Goal: Information Seeking & Learning: Learn about a topic

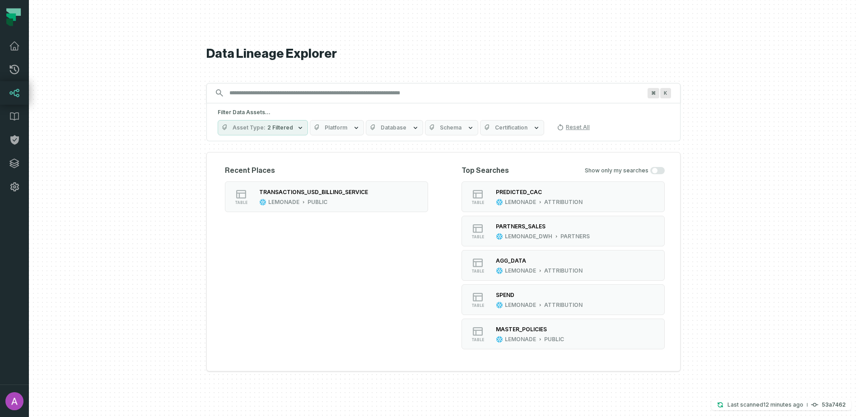
click at [263, 98] on input "Discovery Provider cmdk menu" at bounding box center [435, 93] width 423 height 14
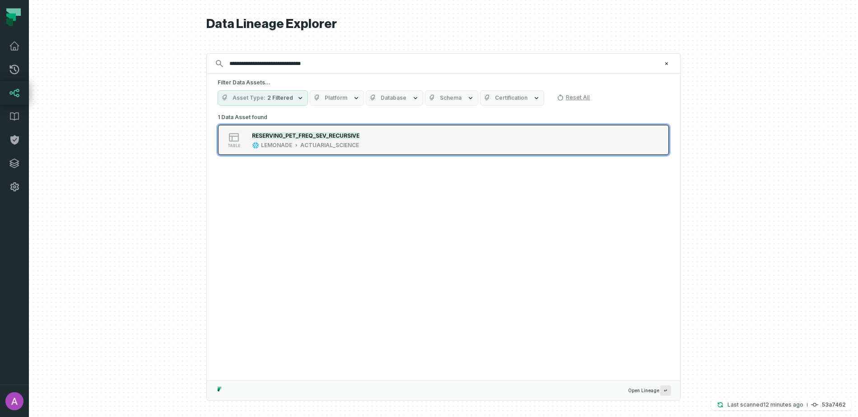
type input "**********"
click at [279, 129] on button "table RESERVING_PET_FREQ_SEV_RECURSIVE LEMONADE ACTUARIAL_SCIENCE" at bounding box center [443, 140] width 451 height 31
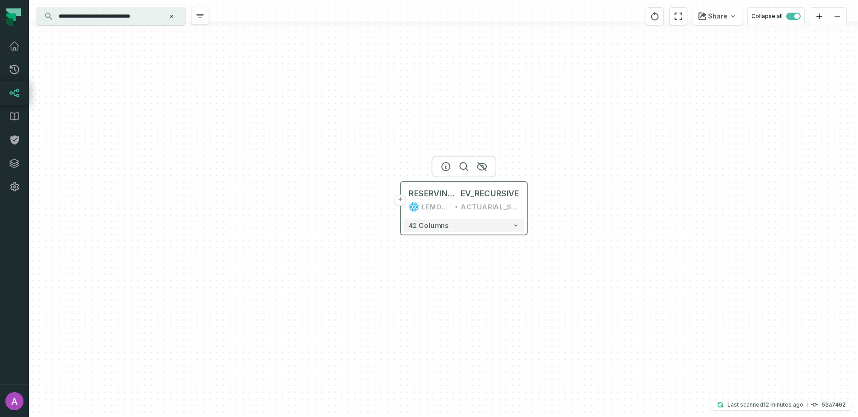
click at [400, 203] on button "+" at bounding box center [401, 201] width 12 height 12
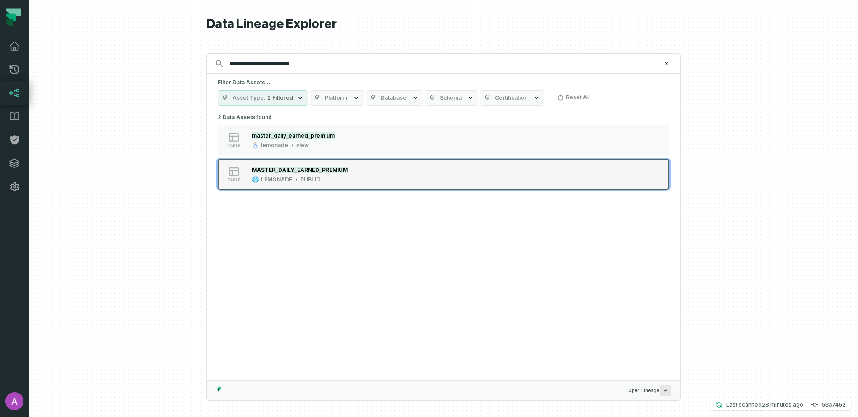
type input "**********"
click at [348, 164] on button "table MASTER_DAILY_EARNED_PREMIUM LEMONADE PUBLIC" at bounding box center [443, 174] width 451 height 31
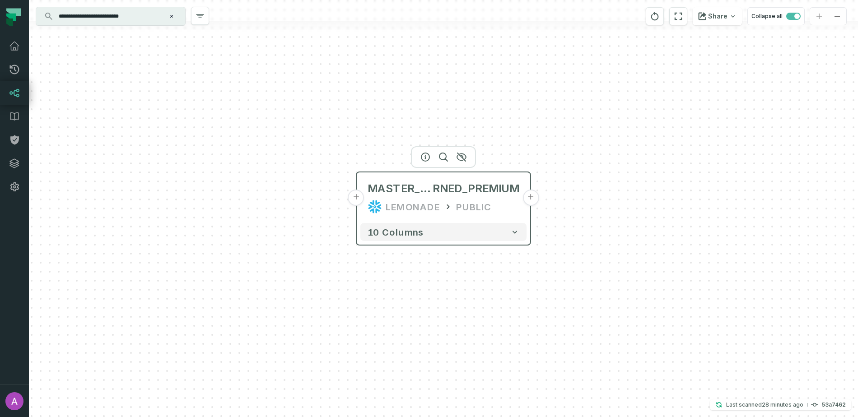
click at [530, 204] on button "+" at bounding box center [530, 198] width 16 height 16
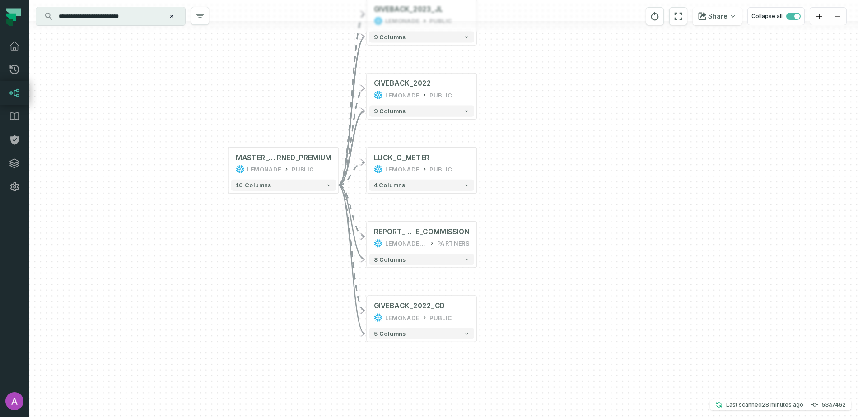
drag, startPoint x: 558, startPoint y: 284, endPoint x: 517, endPoint y: 218, distance: 77.8
click at [517, 218] on div "+ GIVEBACK_2023_JL LEMONADE PUBLIC 9 columns + GIVEBACK_2022 LEMONADE PUBLIC 9 …" at bounding box center [443, 208] width 829 height 417
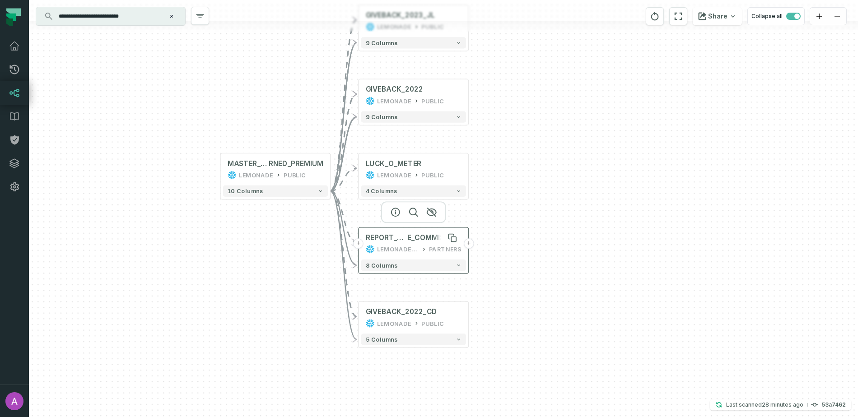
click at [396, 241] on span "REPORT_CHEWY_BAS" at bounding box center [387, 237] width 42 height 9
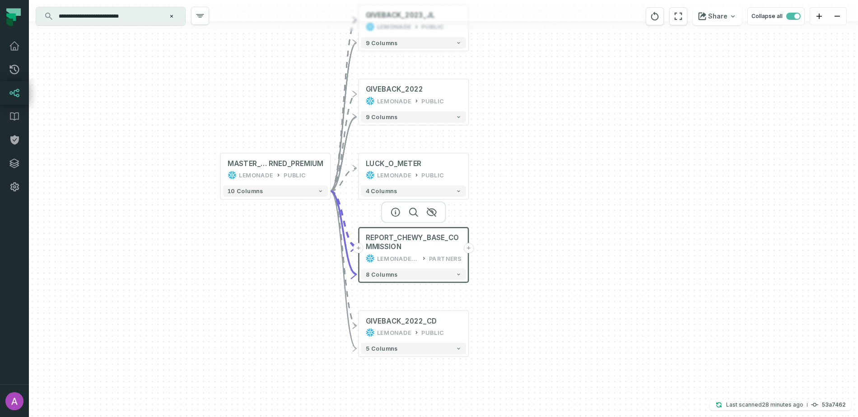
click at [469, 250] on button "+" at bounding box center [468, 248] width 10 height 10
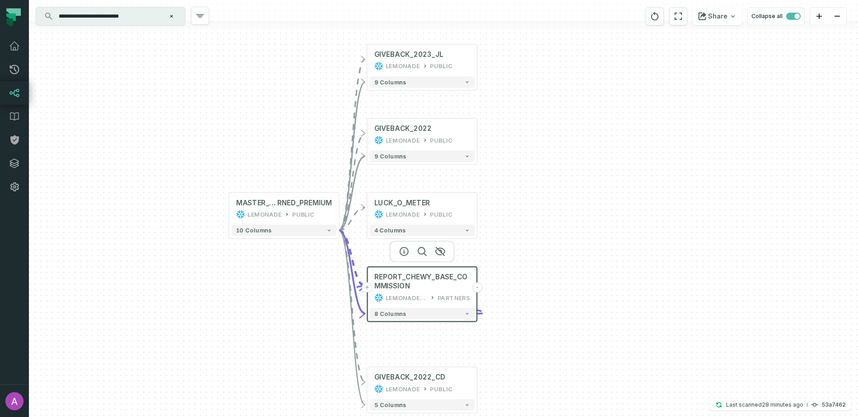
drag, startPoint x: 508, startPoint y: 139, endPoint x: 517, endPoint y: 179, distance: 40.2
click at [517, 179] on div "+ GIVEBACK_2023_JL LEMONADE PUBLIC 9 columns + GIVEBACK_2022 LEMONADE PUBLIC 9 …" at bounding box center [443, 208] width 829 height 417
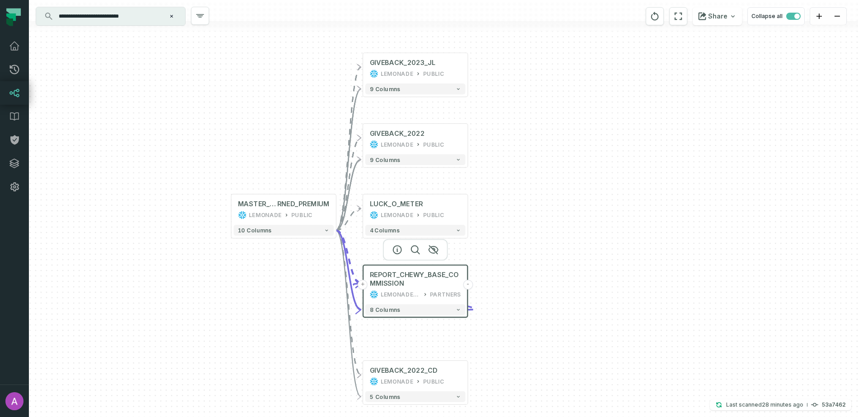
click at [110, 14] on input "**********" at bounding box center [109, 16] width 113 height 14
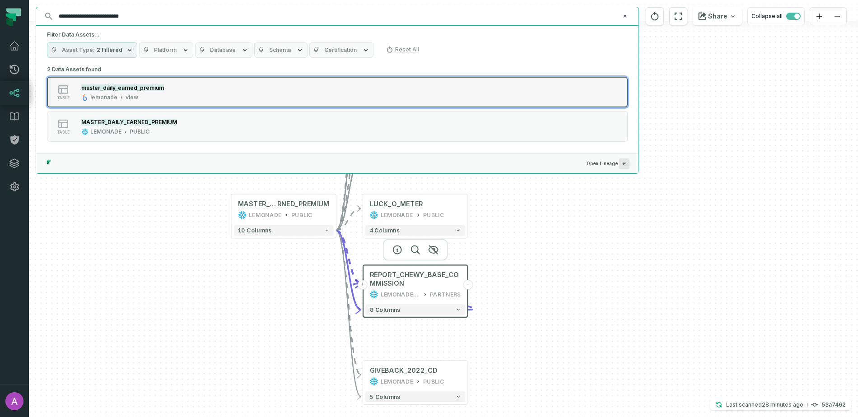
click at [194, 95] on div "table master_daily_earned_premium lemonade view" at bounding box center [162, 92] width 226 height 18
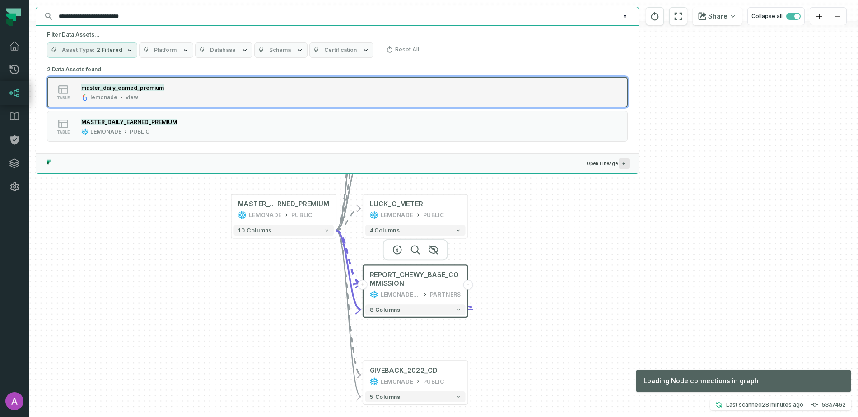
click at [192, 102] on button "table master_daily_earned_premium lemonade view" at bounding box center [337, 92] width 581 height 31
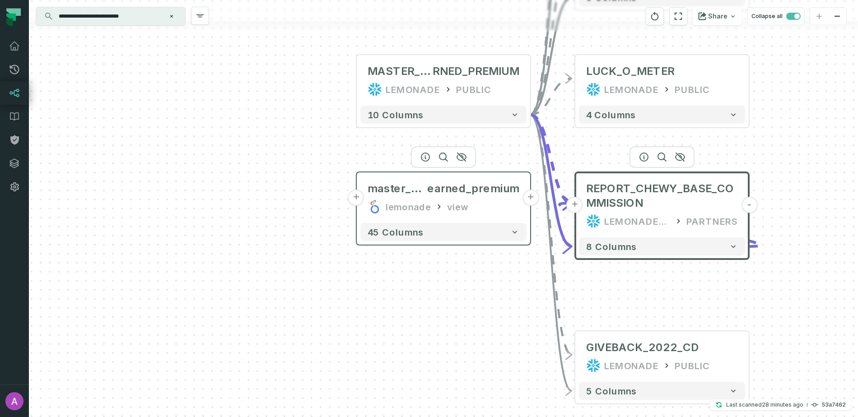
click at [358, 201] on button "+" at bounding box center [356, 198] width 16 height 16
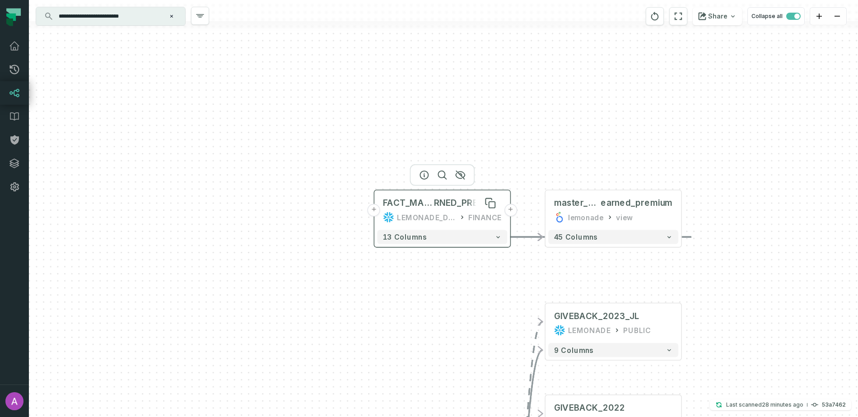
click at [439, 204] on span "RNED_PREMIUM" at bounding box center [468, 203] width 68 height 11
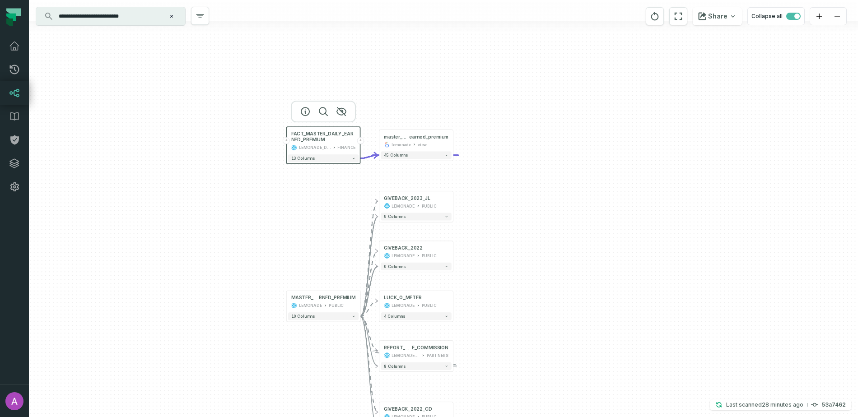
drag, startPoint x: 479, startPoint y: 325, endPoint x: 313, endPoint y: 209, distance: 202.4
click at [316, 215] on div "+ FACT_MASTER_DAILY_EARNED_PREMIUM LEMONADE_DWH FINANCE + 13 columns + GIVEBACK…" at bounding box center [443, 208] width 829 height 417
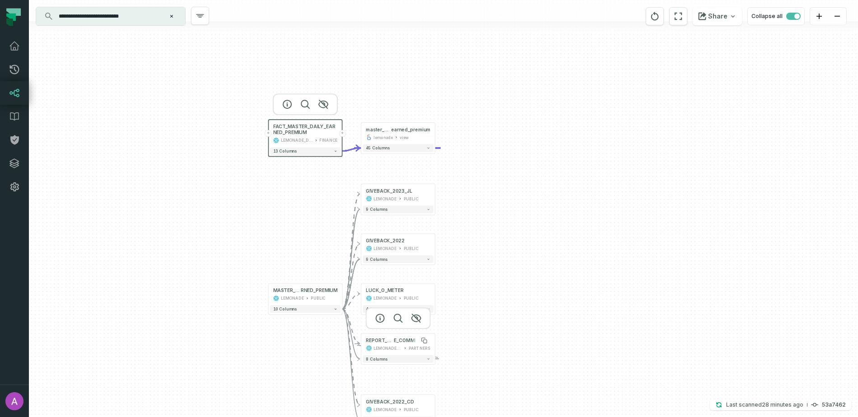
click at [397, 340] on span "E_COMMISSION" at bounding box center [412, 341] width 37 height 6
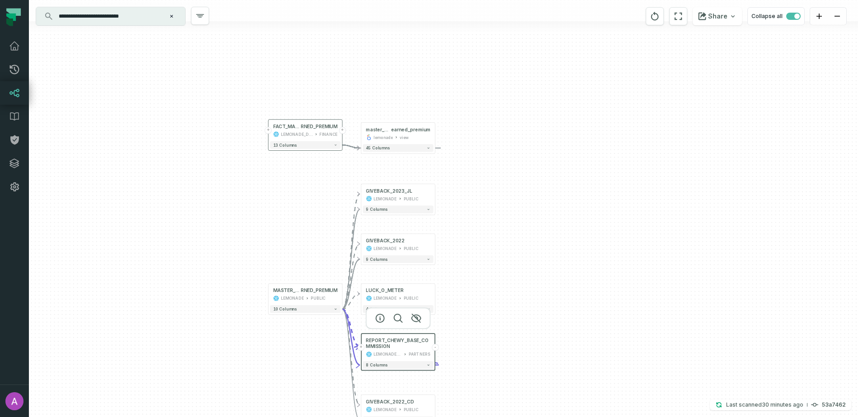
click at [152, 15] on input "**********" at bounding box center [109, 16] width 113 height 14
click at [664, 18] on button "reset" at bounding box center [655, 16] width 18 height 18
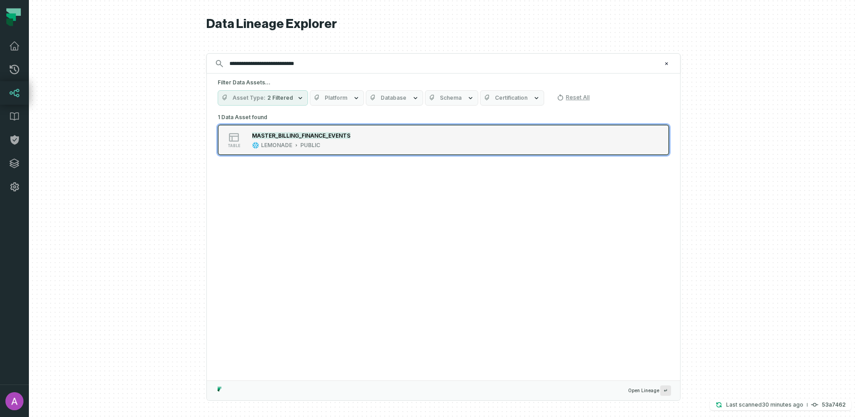
type input "**********"
click at [313, 150] on button "table MASTER_BILLING_FINANCE_EVENTS LEMONADE PUBLIC" at bounding box center [443, 140] width 451 height 31
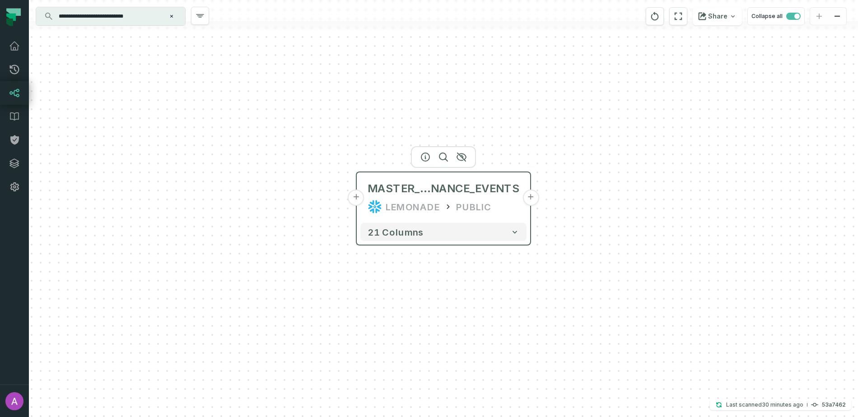
click at [526, 204] on button "+" at bounding box center [530, 198] width 16 height 16
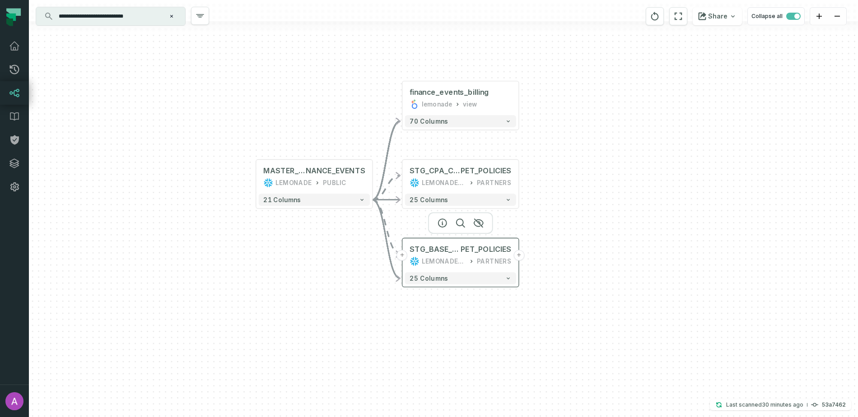
click at [456, 243] on div "STG_BASE_COMMISSION_ PET_POLICIES LEMONADE_DWH PARTNERS" at bounding box center [460, 255] width 111 height 29
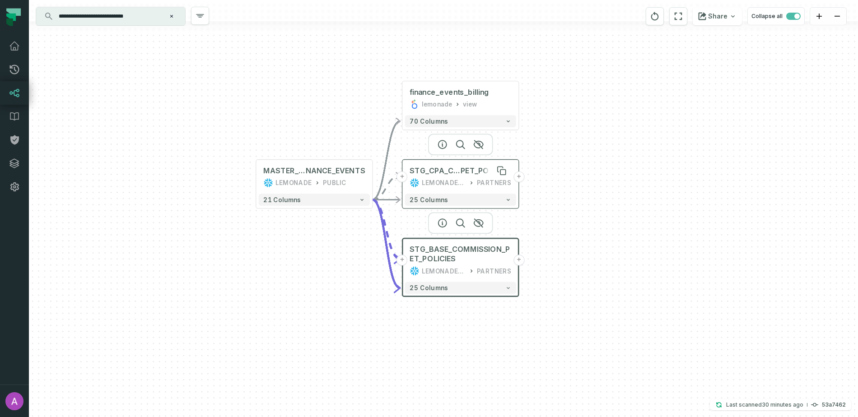
click at [464, 172] on span "PET_POLICIES" at bounding box center [485, 170] width 51 height 9
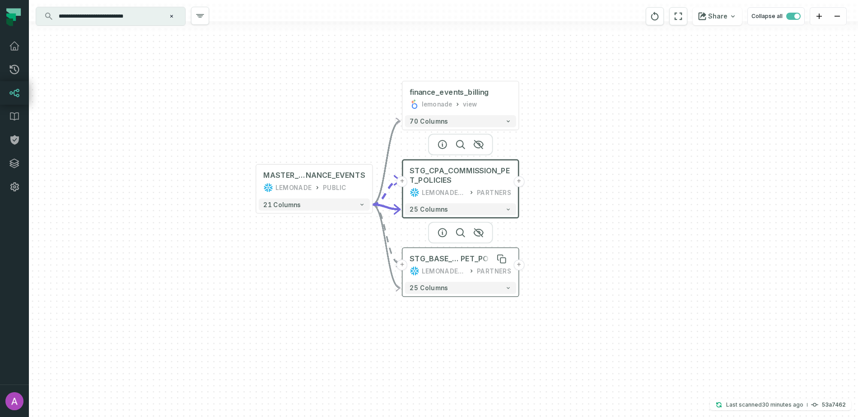
click at [458, 263] on span "STG_BASE_COMMISSION_" at bounding box center [434, 258] width 51 height 9
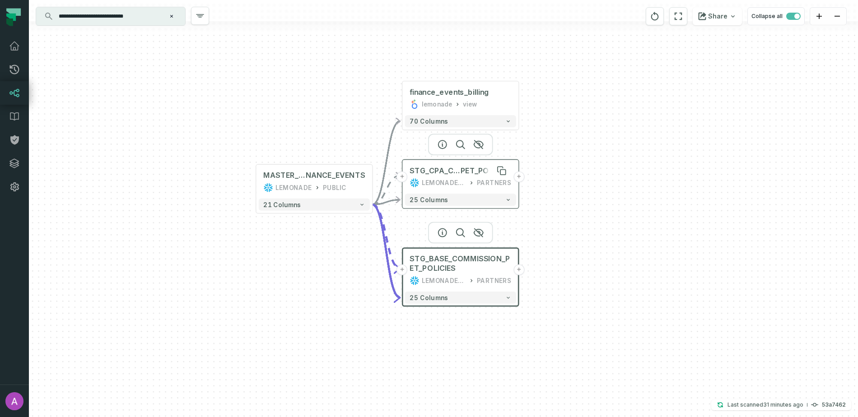
click at [434, 172] on span "STG_CPA_COMMISSION_" at bounding box center [434, 170] width 51 height 9
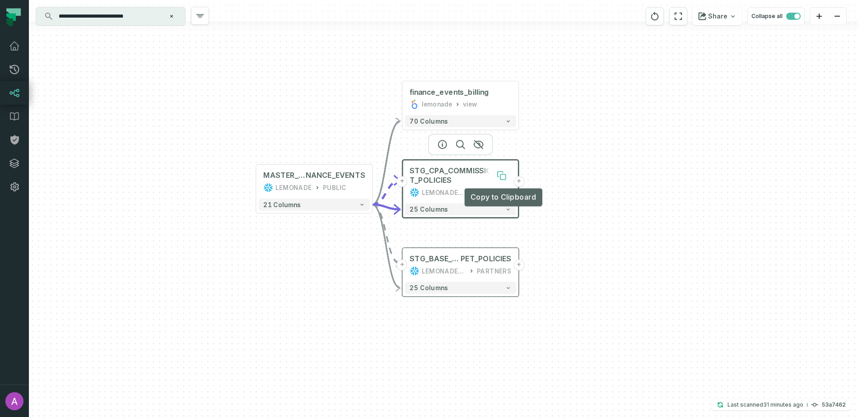
click at [503, 176] on icon at bounding box center [502, 176] width 5 height 5
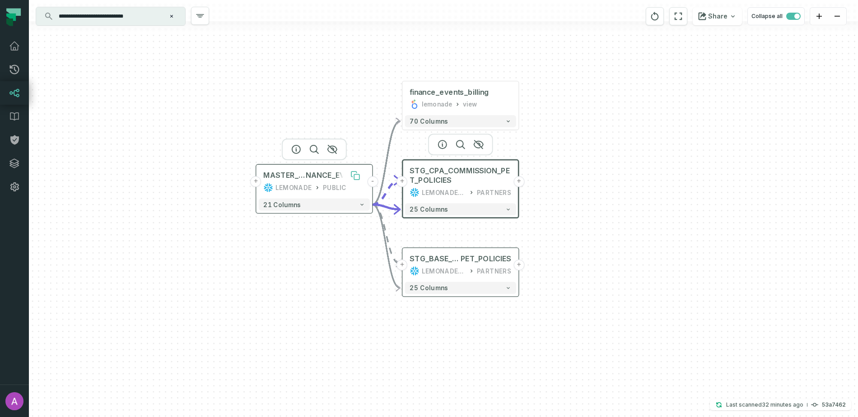
click at [348, 174] on button at bounding box center [354, 175] width 19 height 19
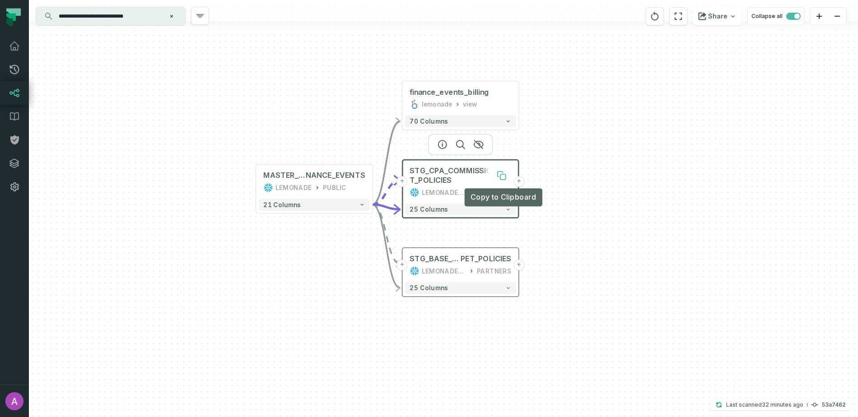
click at [500, 178] on icon at bounding box center [502, 176] width 5 height 5
click at [472, 258] on span "PET_POLICIES" at bounding box center [485, 258] width 51 height 9
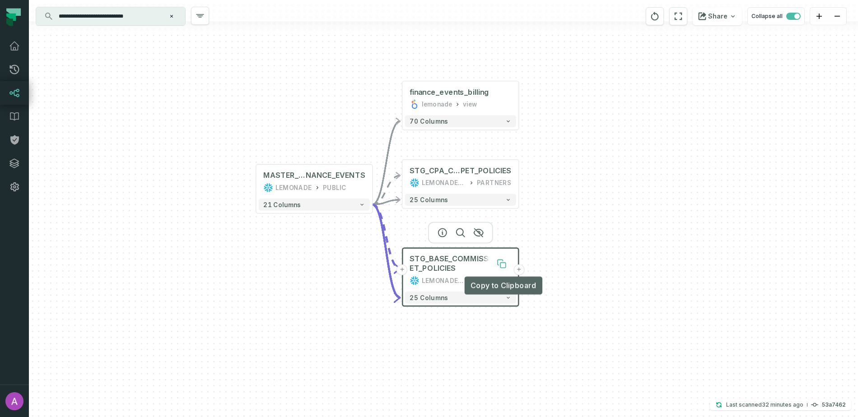
click at [499, 265] on icon at bounding box center [501, 263] width 9 height 9
